Goal: Ask a question

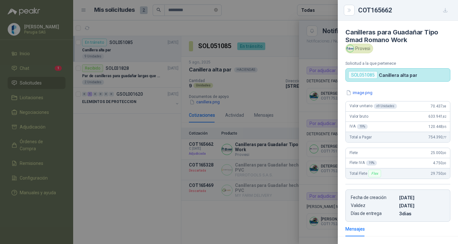
scroll to position [229, 0]
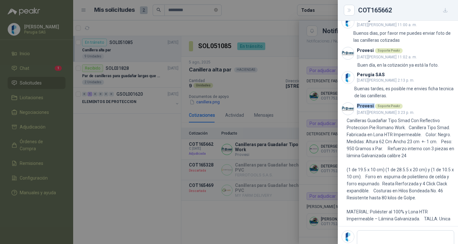
click at [350, 52] on img at bounding box center [348, 53] width 12 height 12
click at [349, 55] on img at bounding box center [348, 53] width 12 height 12
click at [372, 49] on h3 "Provesi" at bounding box center [365, 51] width 17 height 4
click at [368, 49] on h3 "Provesi" at bounding box center [365, 51] width 17 height 4
drag, startPoint x: 368, startPoint y: 49, endPoint x: 379, endPoint y: 51, distance: 11.3
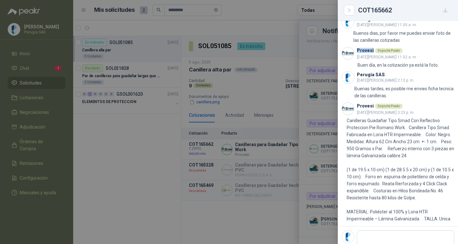
click at [368, 49] on h3 "Provesi" at bounding box center [365, 51] width 17 height 4
click at [392, 51] on div "Soporte Peakr" at bounding box center [389, 50] width 28 height 5
click at [419, 52] on header "Provesi Soporte Peakr [DATE][PERSON_NAME] 11:02 a. m." at bounding box center [398, 53] width 113 height 14
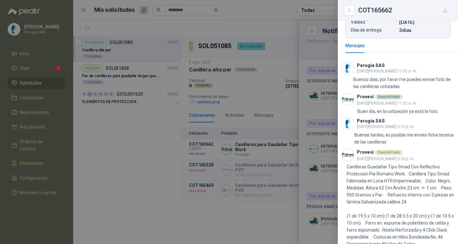
scroll to position [134, 0]
